Goal: Navigation & Orientation: Find specific page/section

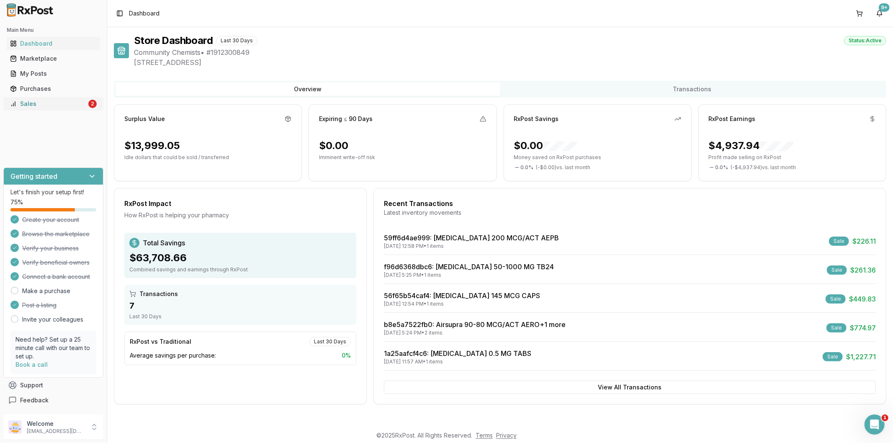
click at [52, 105] on div "Sales" at bounding box center [48, 104] width 77 height 8
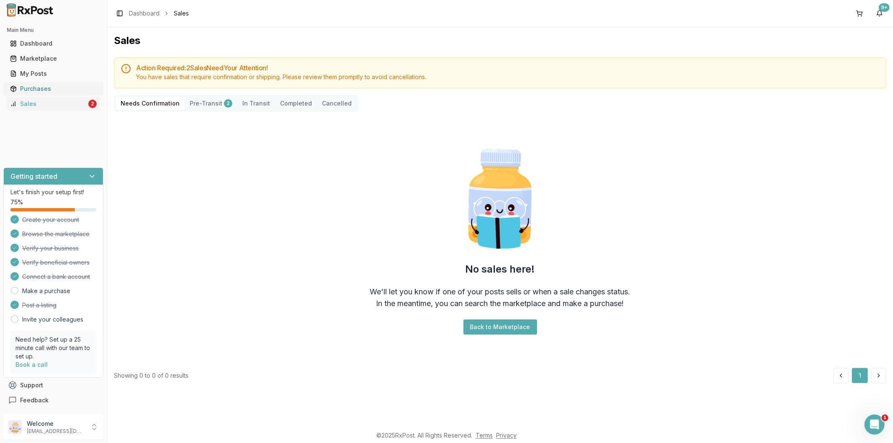
click at [43, 90] on div "Purchases" at bounding box center [53, 89] width 87 height 8
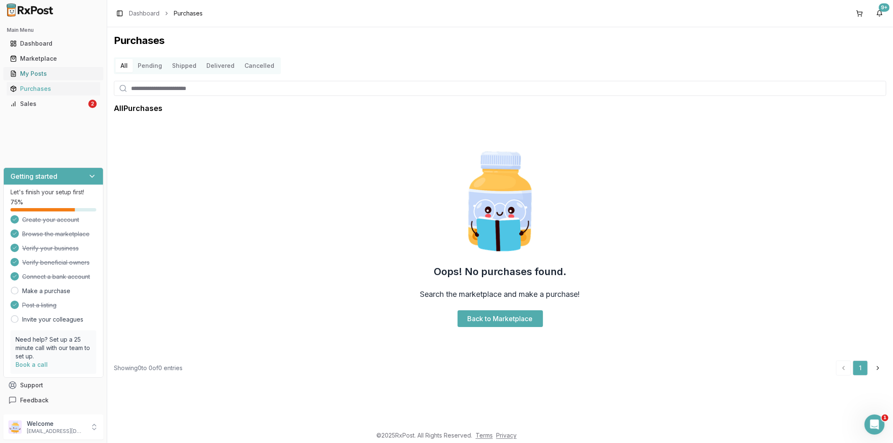
click at [46, 72] on div "My Posts" at bounding box center [53, 74] width 87 height 8
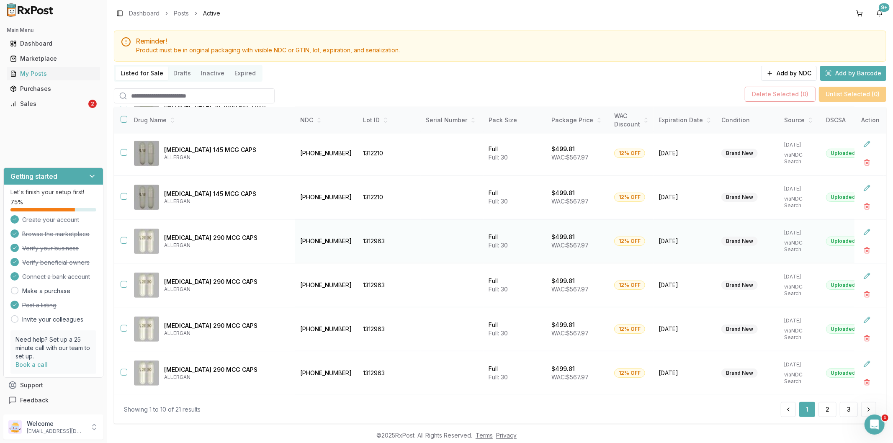
scroll to position [39, 0]
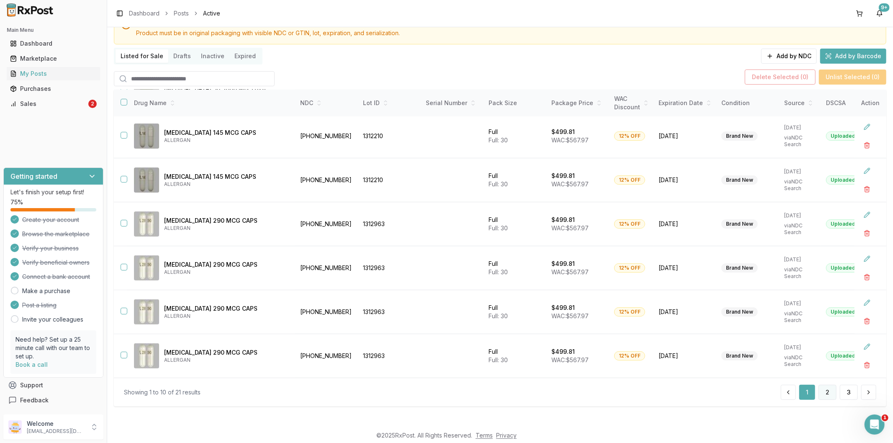
click at [829, 388] on button "2" at bounding box center [828, 392] width 18 height 15
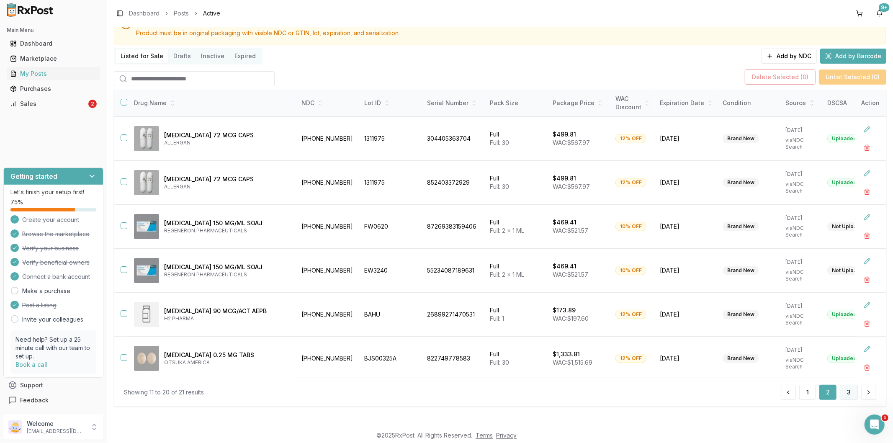
click at [842, 390] on button "3" at bounding box center [849, 392] width 18 height 15
